Goal: Task Accomplishment & Management: Manage account settings

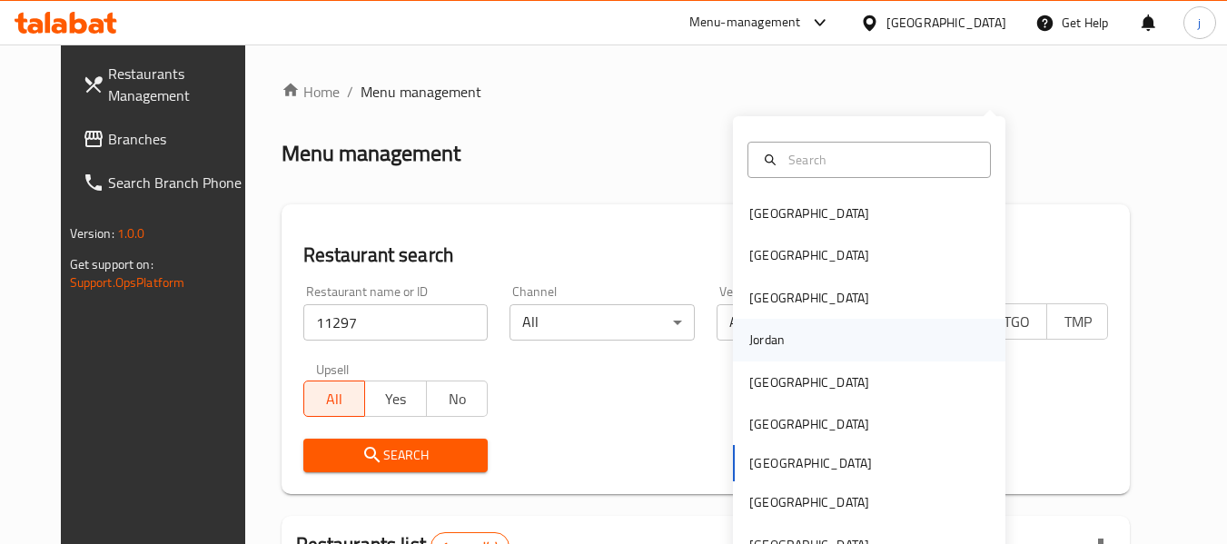
scroll to position [69, 0]
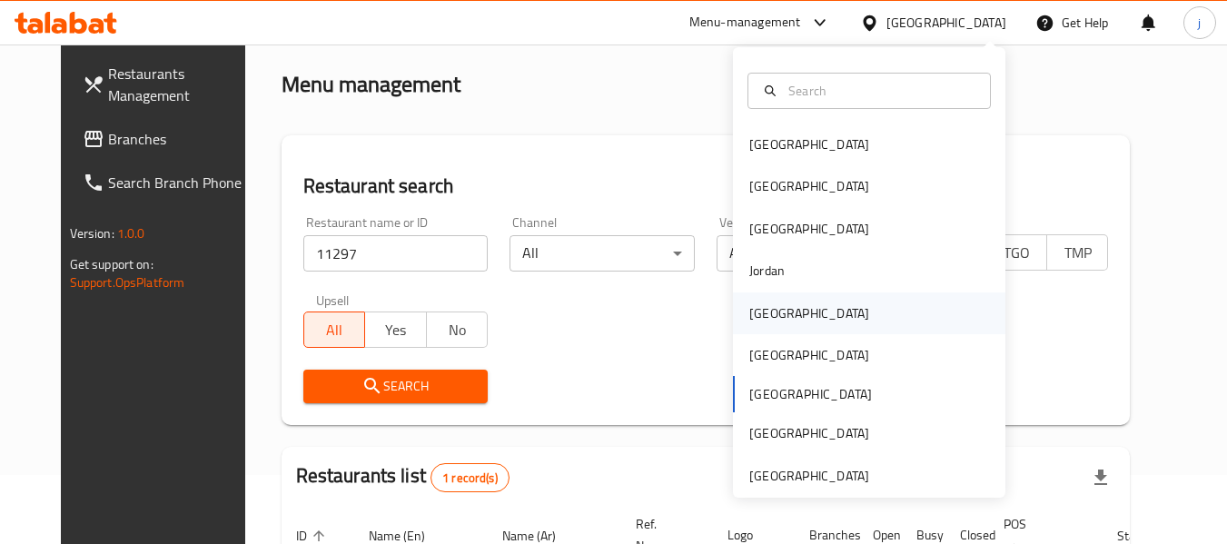
click at [849, 300] on div "[GEOGRAPHIC_DATA]" at bounding box center [869, 314] width 273 height 42
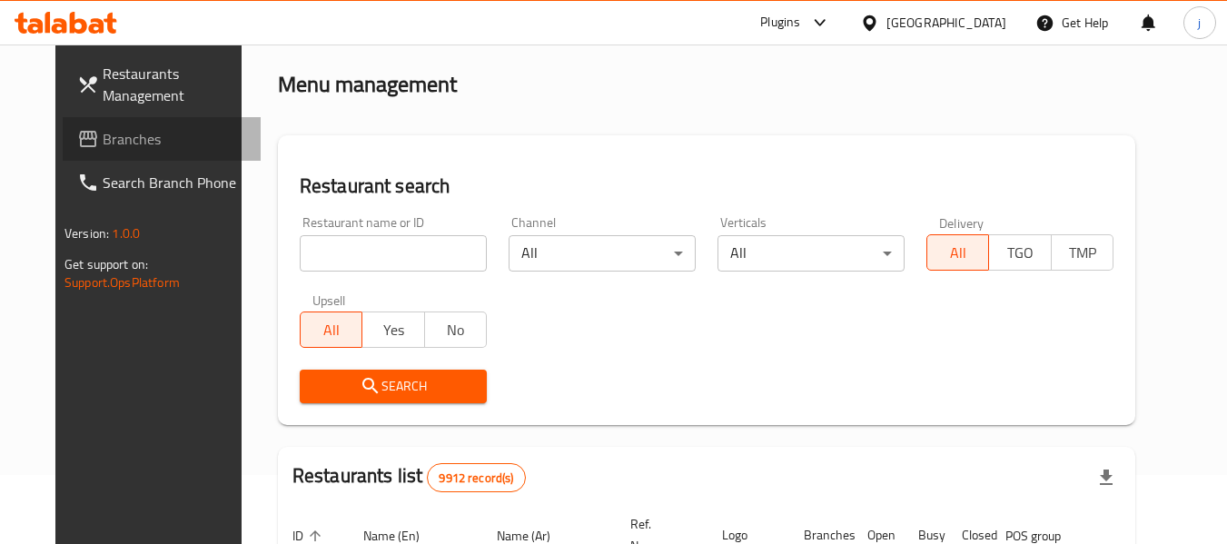
click at [114, 137] on span "Branches" at bounding box center [175, 139] width 144 height 22
click at [334, 253] on input "search" at bounding box center [393, 253] width 187 height 36
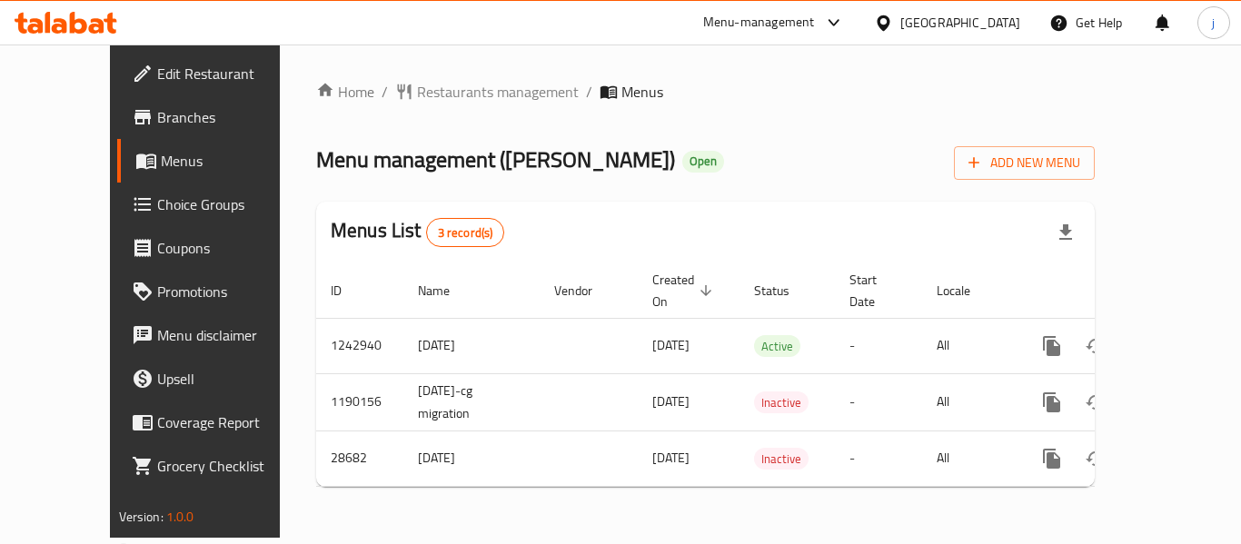
click at [157, 195] on span "Choice Groups" at bounding box center [229, 205] width 145 height 22
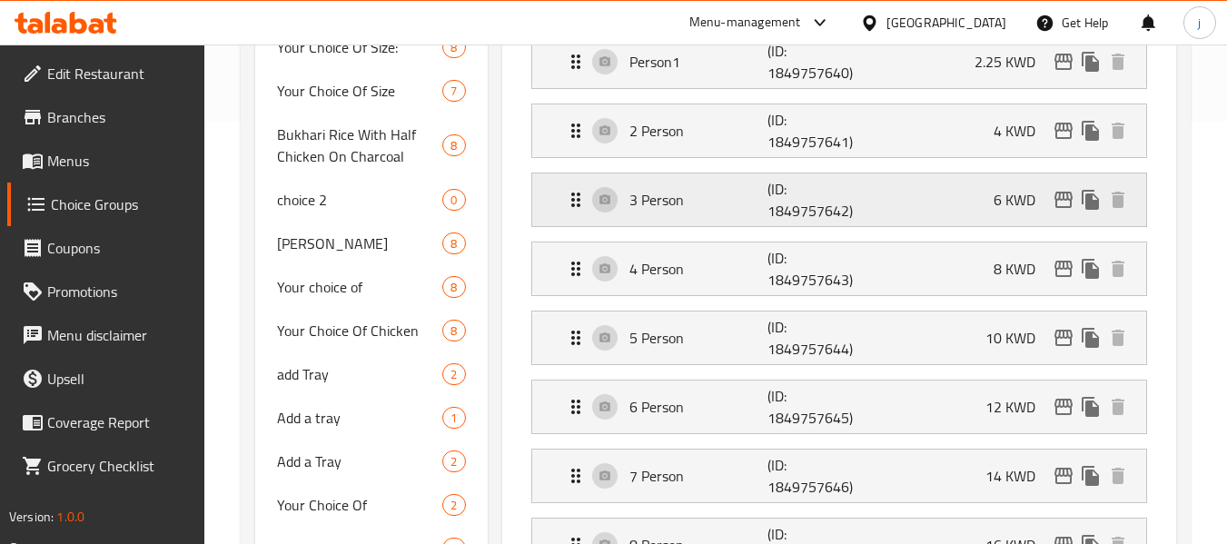
scroll to position [454, 0]
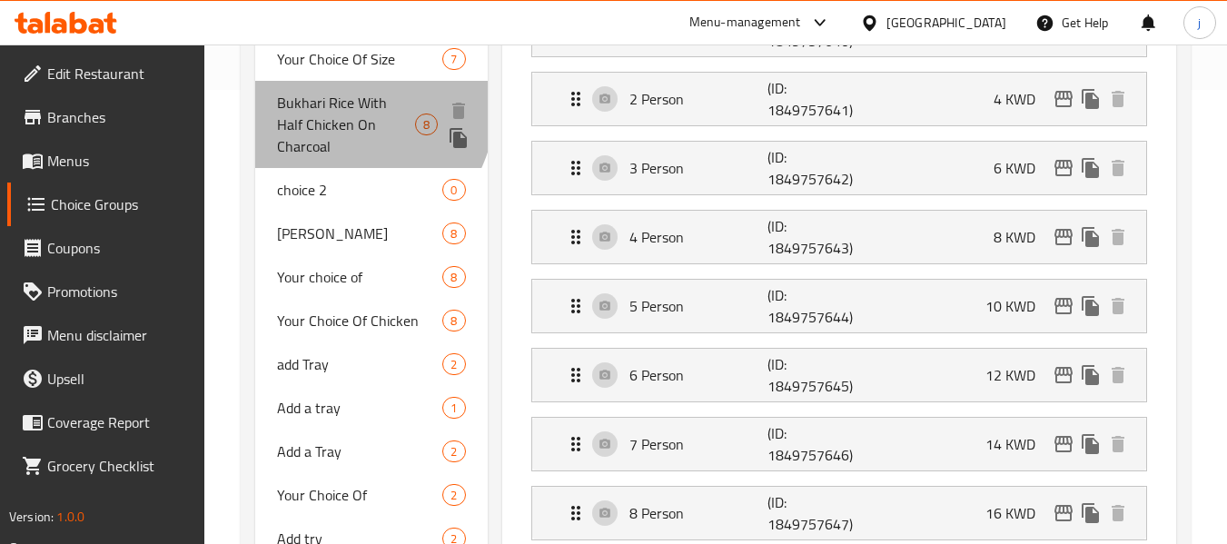
click at [359, 111] on span "Bukhari Rice With Half Chicken On Charcoal" at bounding box center [346, 124] width 138 height 65
type input "Bukhari Rice With Half Chicken On Charcoal"
type input "بخاري عيش مع نص دجاجة على الفحم"
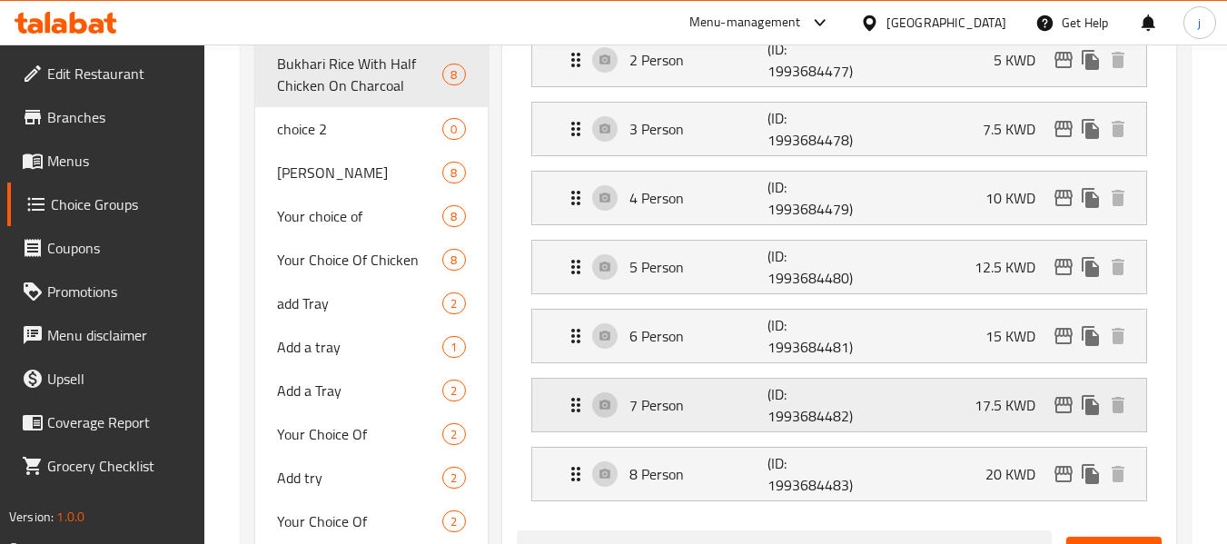
scroll to position [130, 0]
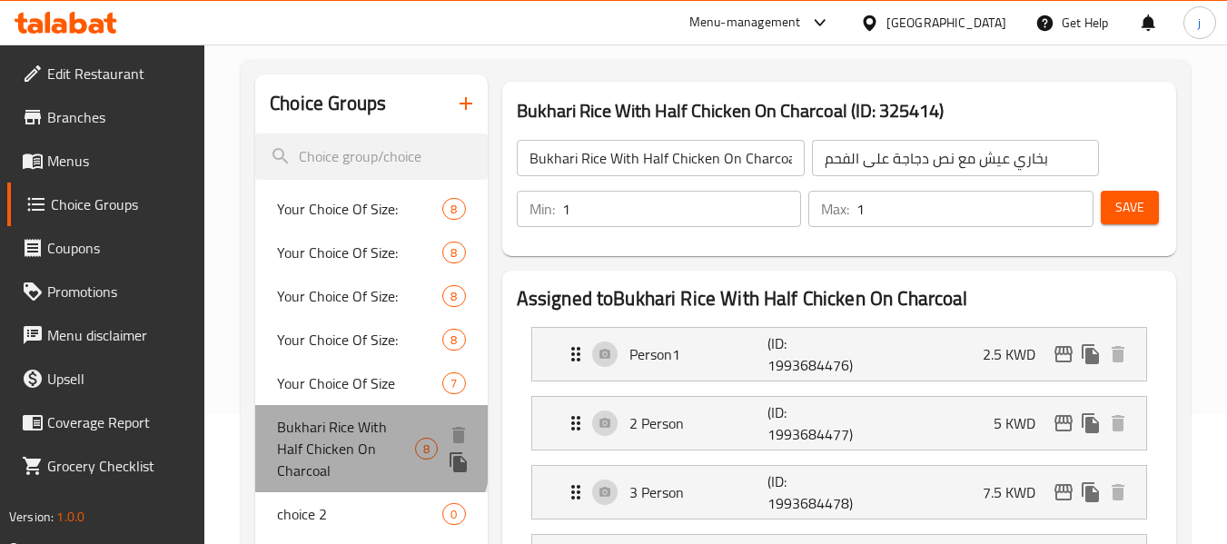
click at [324, 444] on span "Bukhari Rice With Half Chicken On Charcoal" at bounding box center [346, 448] width 138 height 65
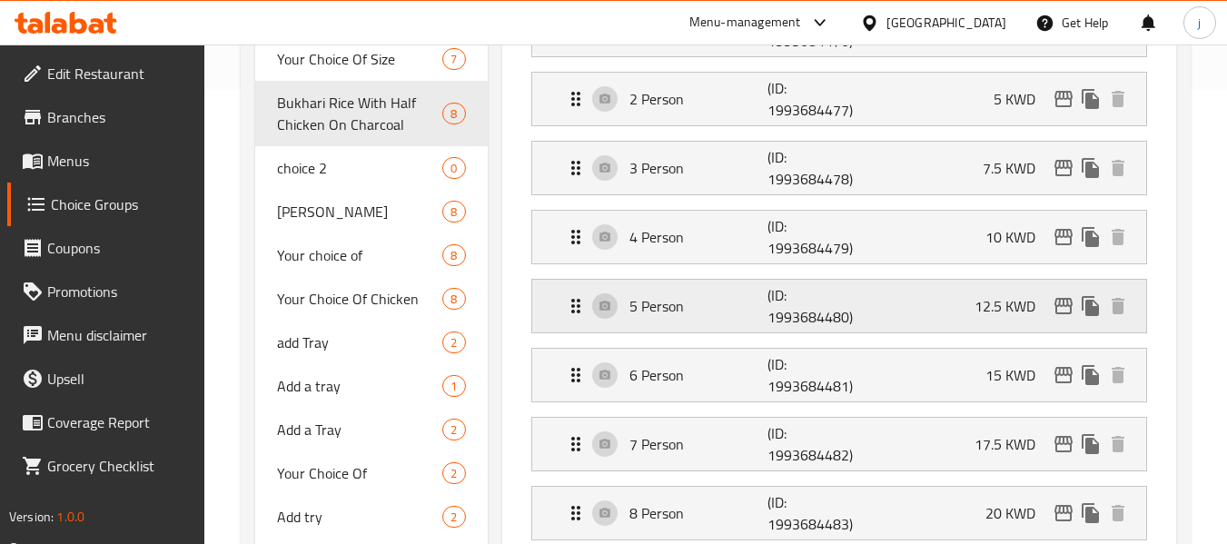
scroll to position [999, 0]
